Goal: Transaction & Acquisition: Purchase product/service

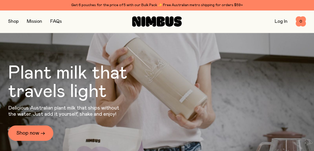
click at [284, 23] on link "Log In" at bounding box center [281, 21] width 13 height 5
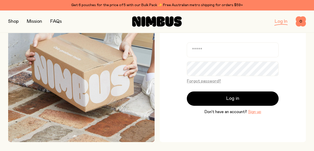
scroll to position [68, 0]
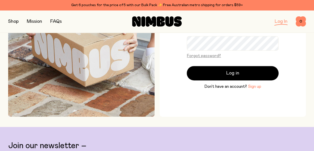
click at [259, 86] on button "Sign up" at bounding box center [254, 86] width 13 height 6
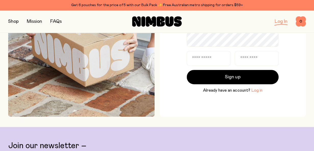
click at [256, 92] on button "Log in" at bounding box center [256, 90] width 11 height 6
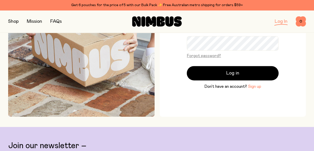
click at [251, 86] on button "Sign up" at bounding box center [254, 86] width 13 height 6
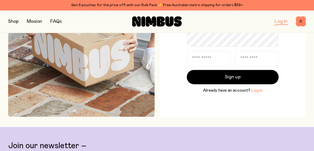
click at [254, 91] on button "Log in" at bounding box center [256, 90] width 11 height 6
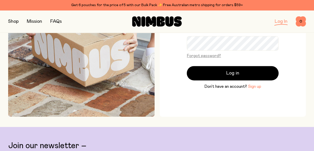
scroll to position [72, 0]
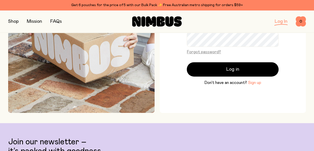
click at [255, 85] on button "Sign up" at bounding box center [254, 82] width 13 height 6
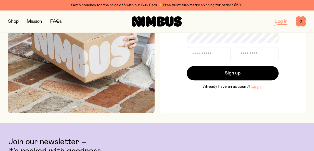
scroll to position [0, 0]
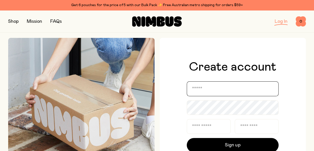
click at [209, 90] on input "email" at bounding box center [233, 88] width 92 height 15
type input "**********"
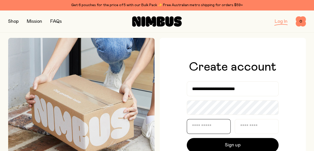
type input "*****"
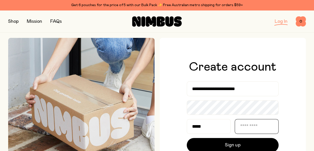
type input "****"
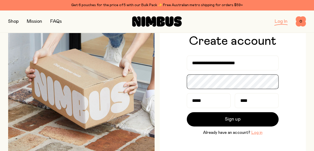
scroll to position [34, 0]
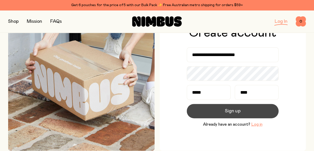
click at [235, 113] on span "Sign up" at bounding box center [232, 110] width 15 height 7
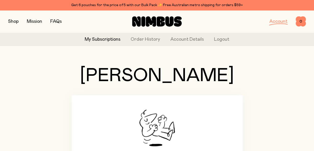
click at [16, 24] on button "button" at bounding box center [13, 21] width 10 height 7
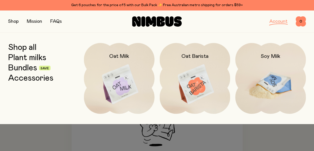
click at [271, 87] on img at bounding box center [271, 84] width 71 height 83
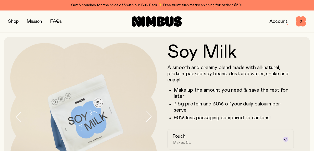
click at [12, 20] on button "button" at bounding box center [13, 21] width 10 height 7
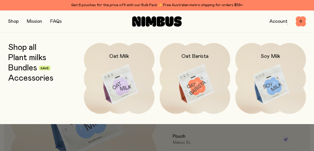
click at [23, 69] on link "Bundles" at bounding box center [22, 67] width 29 height 9
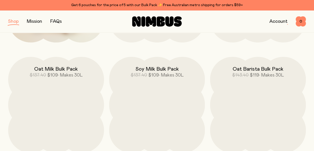
scroll to position [204, 0]
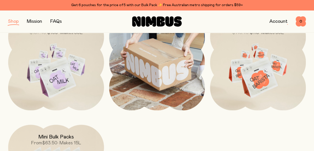
click at [147, 76] on img at bounding box center [157, 62] width 96 height 96
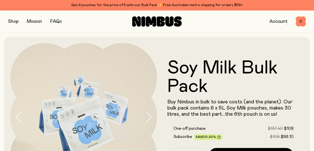
scroll to position [68, 0]
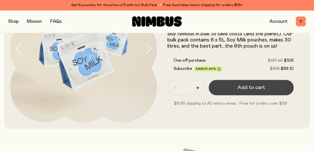
click at [229, 89] on button "Add to cart" at bounding box center [251, 87] width 85 height 15
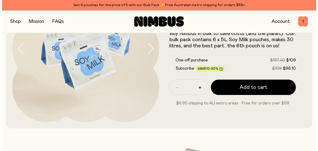
scroll to position [0, 0]
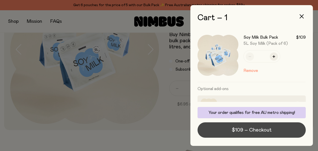
click at [243, 130] on span "$109 – Checkout" at bounding box center [252, 129] width 40 height 7
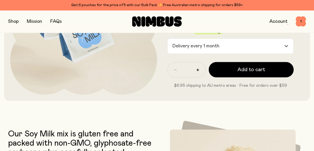
scroll to position [102, 0]
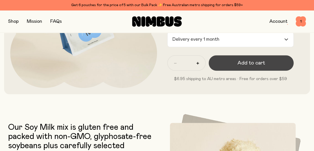
click at [246, 63] on span "Add to cart" at bounding box center [252, 62] width 28 height 7
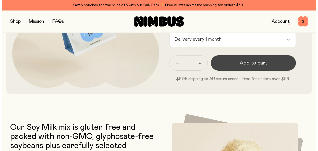
scroll to position [0, 0]
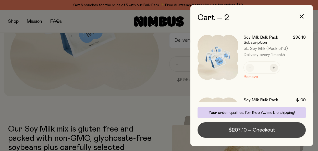
click at [249, 131] on span "$207.10 – Checkout" at bounding box center [252, 129] width 47 height 7
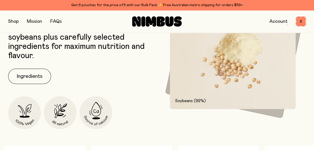
scroll to position [208, 0]
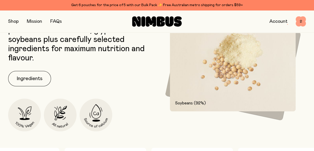
click at [301, 21] on span "2" at bounding box center [301, 21] width 10 height 10
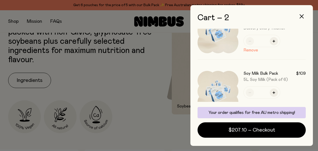
scroll to position [34, 0]
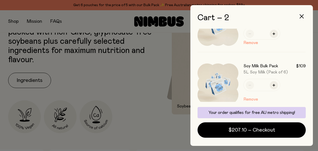
click at [249, 99] on button "Remove" at bounding box center [251, 99] width 15 height 6
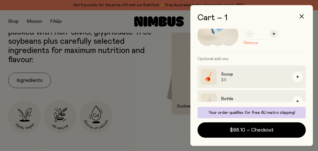
scroll to position [69, 0]
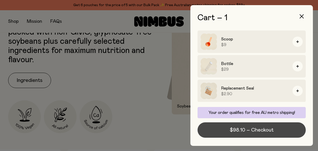
click at [252, 132] on span "$98.10 – Checkout" at bounding box center [252, 129] width 44 height 7
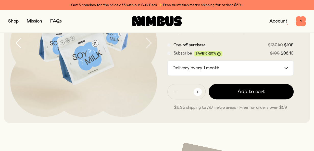
scroll to position [74, 0]
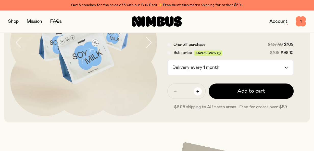
click at [197, 91] on icon "button" at bounding box center [198, 91] width 3 height 3
type input "*"
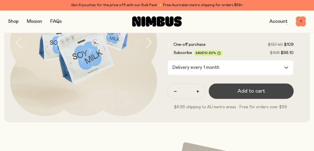
click at [234, 92] on button "Add to cart" at bounding box center [251, 90] width 85 height 15
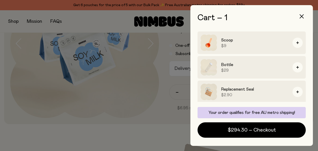
scroll to position [69, 0]
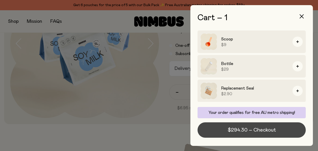
click at [251, 131] on span "$294.30 – Checkout" at bounding box center [252, 129] width 48 height 7
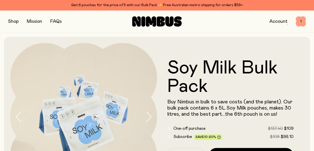
click at [299, 23] on span "1" at bounding box center [301, 21] width 10 height 10
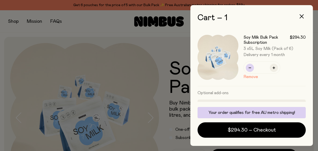
click at [251, 66] on icon "button" at bounding box center [250, 67] width 3 height 3
type input "*"
